Goal: Use online tool/utility: Use online tool/utility

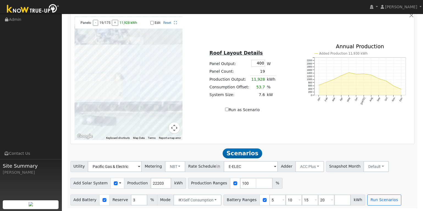
scroll to position [316, 0]
click at [318, 200] on input "20" at bounding box center [326, 200] width 16 height 11
type input "2"
type input "30"
click at [370, 203] on button "Run Scenarios" at bounding box center [384, 200] width 34 height 11
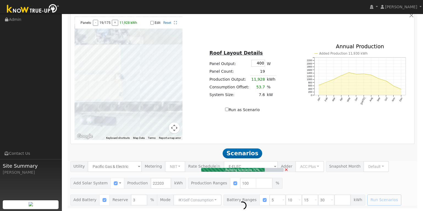
type input "14.8"
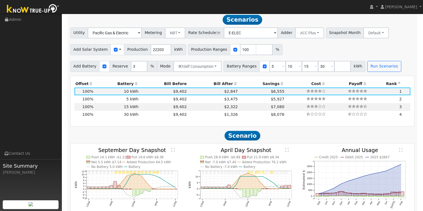
scroll to position [448, 0]
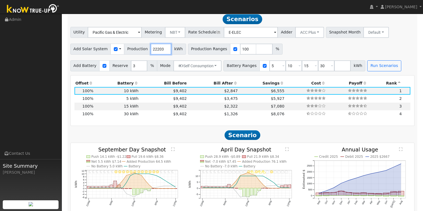
drag, startPoint x: 160, startPoint y: 52, endPoint x: 146, endPoint y: 53, distance: 14.3
click at [146, 53] on div "Add Solar System Use CSV Data Production 22203 kWh" at bounding box center [128, 49] width 116 height 11
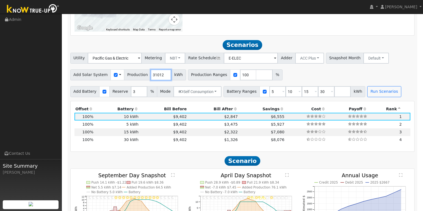
scroll to position [418, 0]
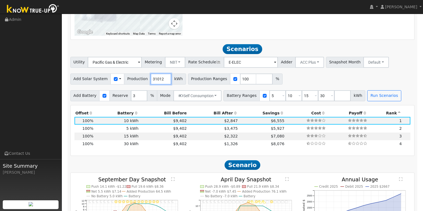
type input "31012"
click at [247, 170] on span "Scenario" at bounding box center [242, 165] width 36 height 10
click at [384, 95] on button "Run Scenarios" at bounding box center [384, 95] width 34 height 11
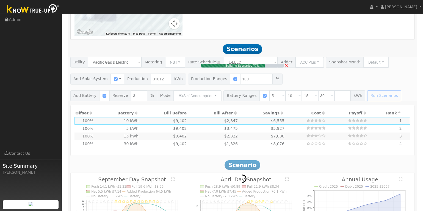
type input "20.7"
type input "$72,361"
type input "$18,000"
type input "$27,108"
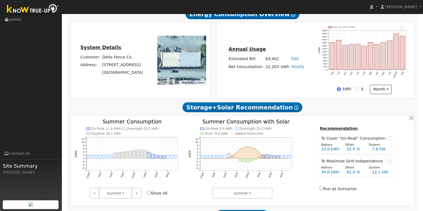
scroll to position [0, 0]
